Goal: Transaction & Acquisition: Purchase product/service

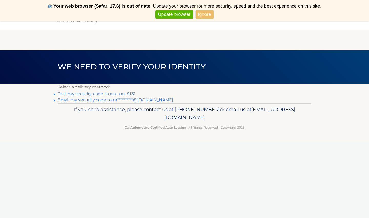
click at [203, 17] on link "Ignore" at bounding box center [205, 14] width 18 height 8
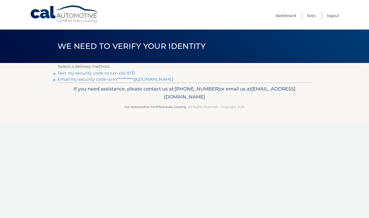
click at [117, 73] on link "Text my security code to xxx-xxx-9131" at bounding box center [97, 73] width 78 height 5
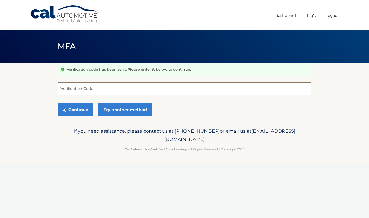
click at [106, 86] on input "Verification Code" at bounding box center [185, 88] width 254 height 13
type input "016680"
click at [71, 113] on button "Continue" at bounding box center [76, 109] width 36 height 13
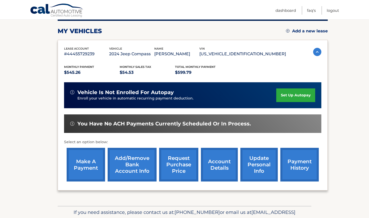
scroll to position [68, 0]
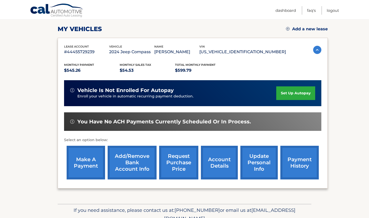
click at [87, 161] on link "make a payment" at bounding box center [86, 162] width 38 height 34
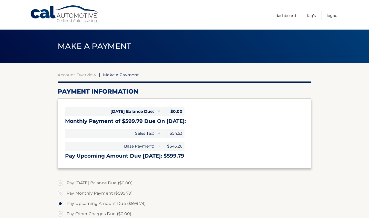
select select "MDMwODA0ODEtNmVhMS00ZjA0LWE3YTgtNGZjM2FkOTYyNWNi"
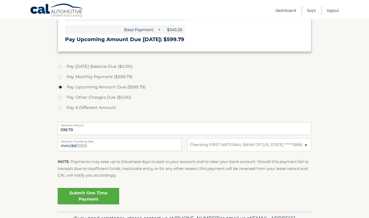
scroll to position [116, 0]
click at [92, 197] on link "Submit One Time Payment" at bounding box center [89, 195] width 62 height 16
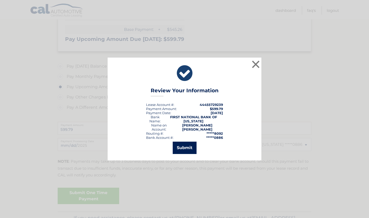
click at [189, 147] on button "Submit" at bounding box center [185, 147] width 24 height 12
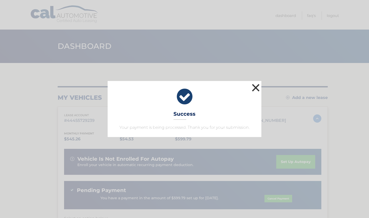
click at [254, 87] on button "×" at bounding box center [256, 87] width 10 height 10
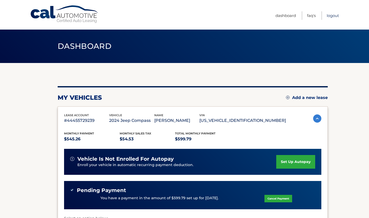
click at [334, 16] on link "Logout" at bounding box center [333, 15] width 12 height 8
